Goal: Navigation & Orientation: Find specific page/section

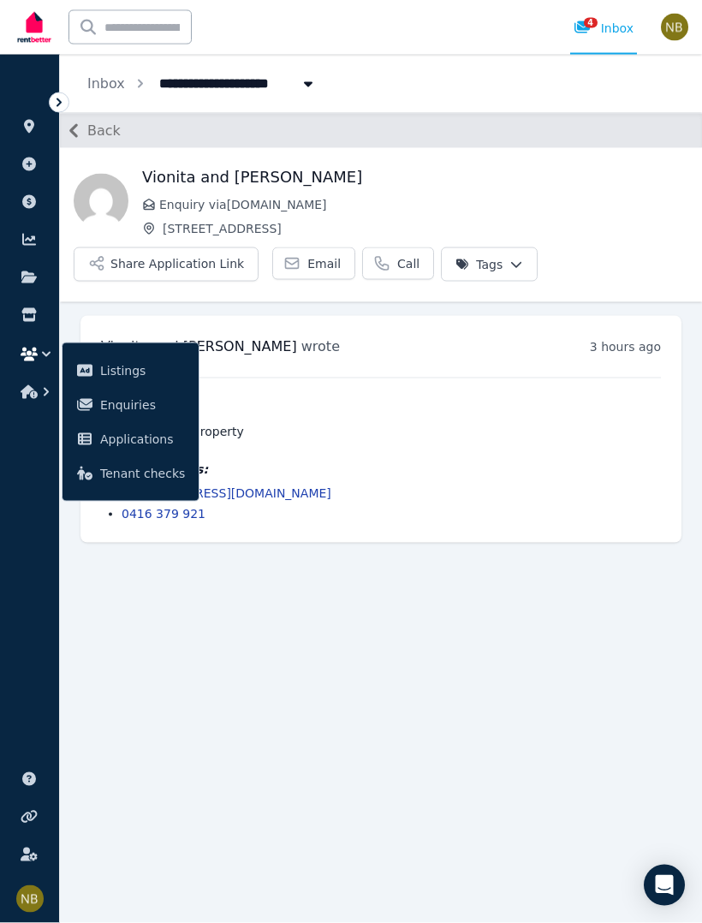
scroll to position [50, 0]
click at [519, 638] on main "Back Vionita and [PERSON_NAME] Enquiry via [DOMAIN_NAME] [STREET_ADDRESS] Share…" at bounding box center [381, 518] width 642 height 810
click at [576, 484] on li "[EMAIL_ADDRESS][DOMAIN_NAME]" at bounding box center [391, 492] width 539 height 17
click at [587, 484] on li "[EMAIL_ADDRESS][DOMAIN_NAME]" at bounding box center [391, 492] width 539 height 17
click at [99, 117] on button "Back" at bounding box center [90, 130] width 61 height 27
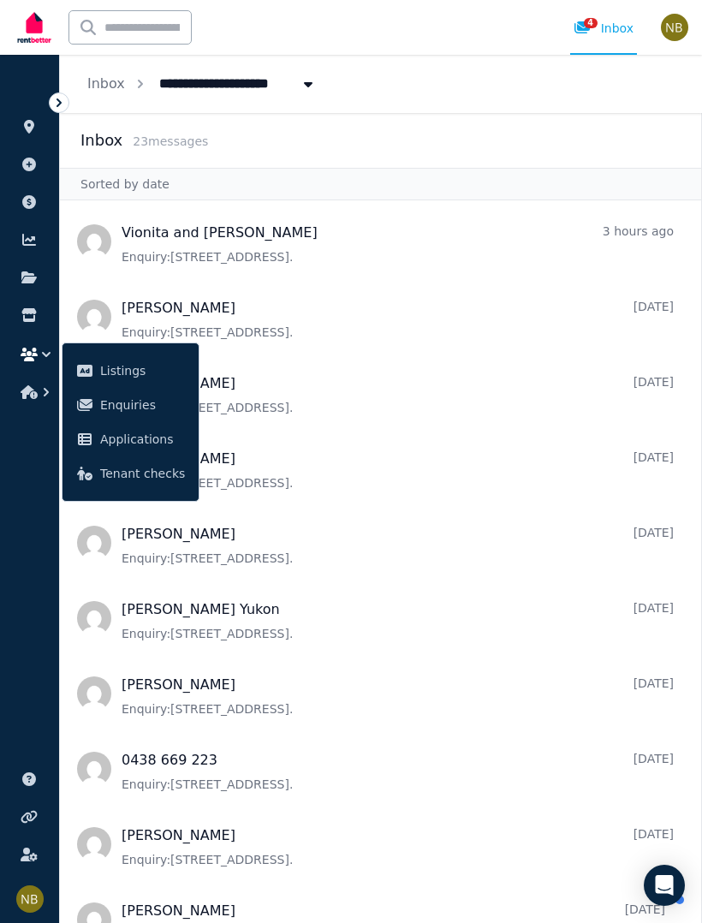
click at [152, 215] on span "Message list" at bounding box center [380, 241] width 641 height 68
click at [157, 254] on span "Message list" at bounding box center [380, 241] width 641 height 68
click at [111, 255] on span "Message list" at bounding box center [380, 241] width 641 height 68
click at [508, 252] on span "Message list" at bounding box center [380, 241] width 641 height 68
click at [241, 252] on span "Message list" at bounding box center [380, 241] width 641 height 68
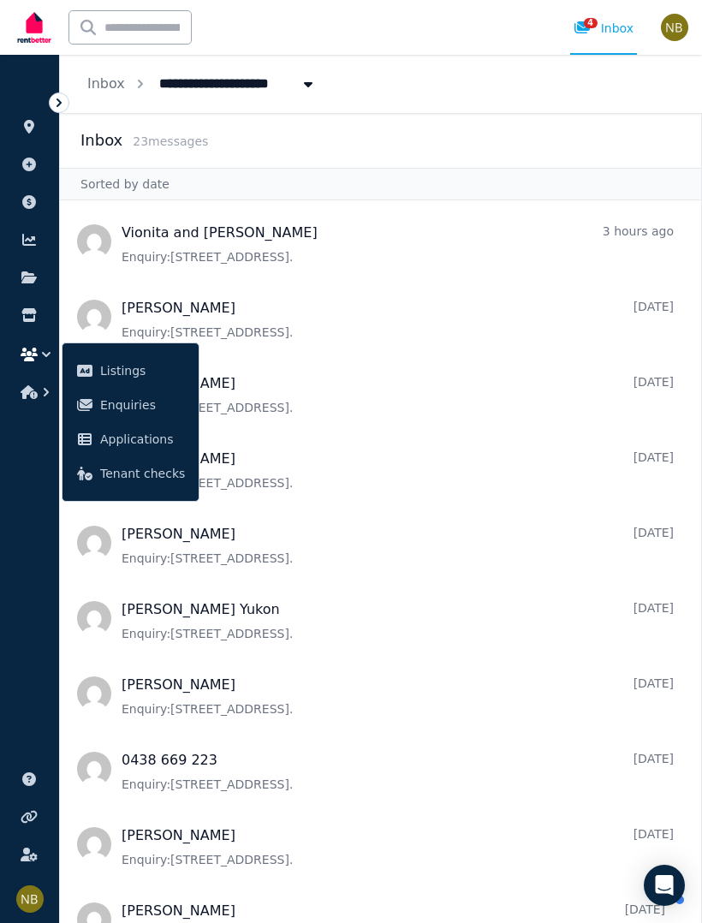
click at [186, 414] on link "Enquiries" at bounding box center [130, 405] width 122 height 34
click at [245, 240] on span "Message list" at bounding box center [380, 241] width 641 height 68
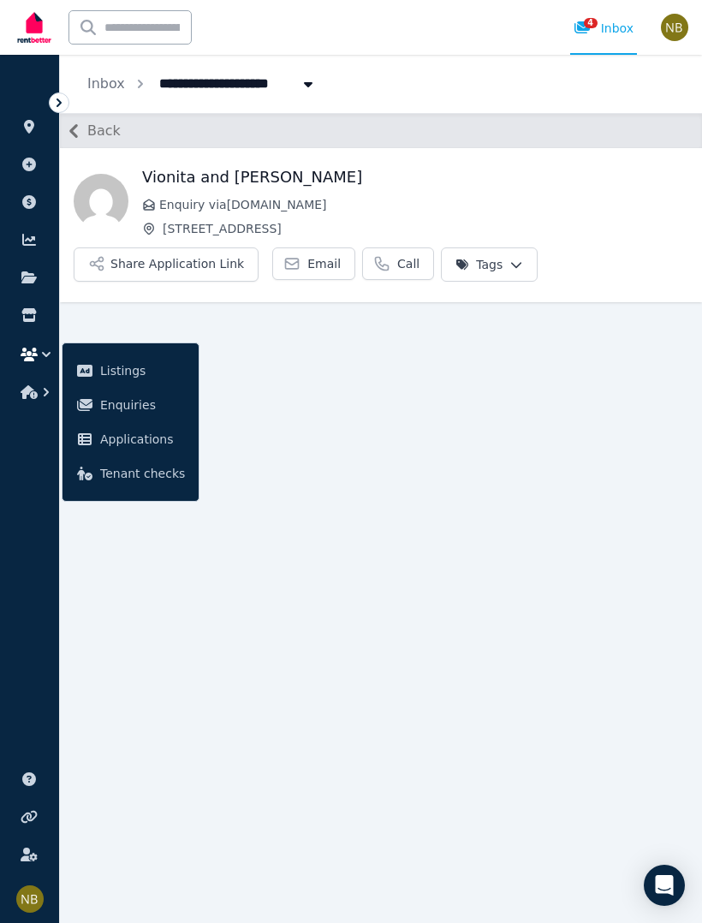
scroll to position [50, 0]
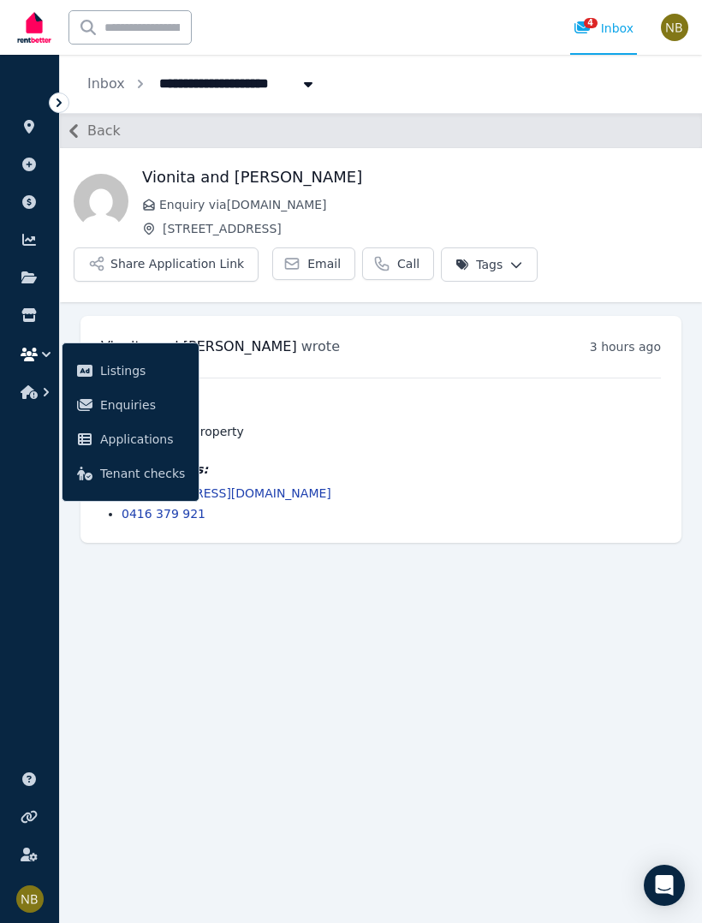
click at [619, 27] on div "4 Inbox" at bounding box center [603, 28] width 60 height 17
